Goal: Check status: Check status

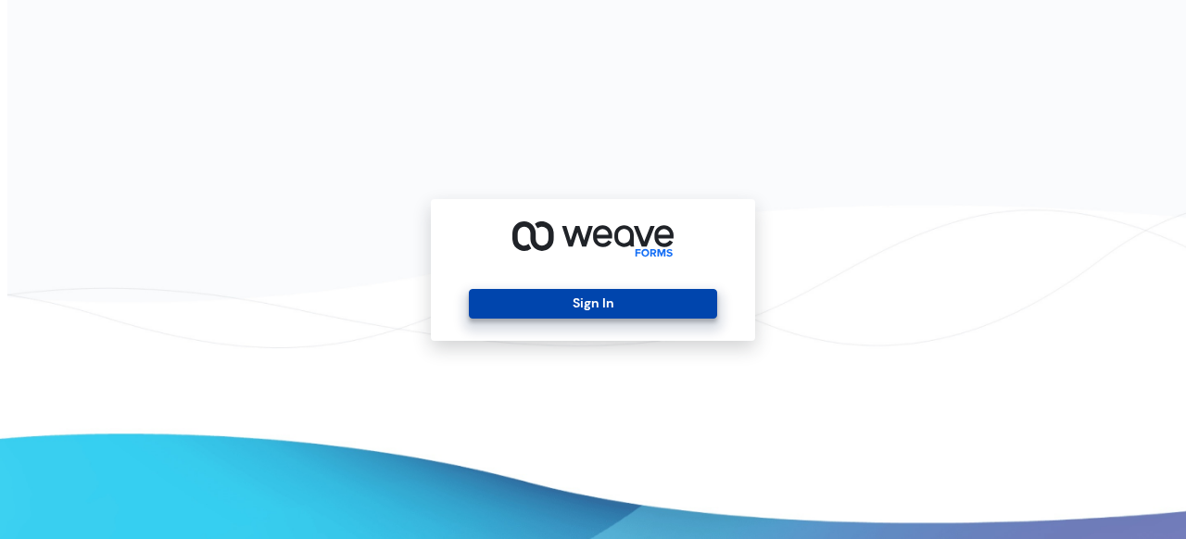
click at [577, 309] on button "Sign In" at bounding box center [592, 304] width 247 height 30
